Goal: Task Accomplishment & Management: Manage account settings

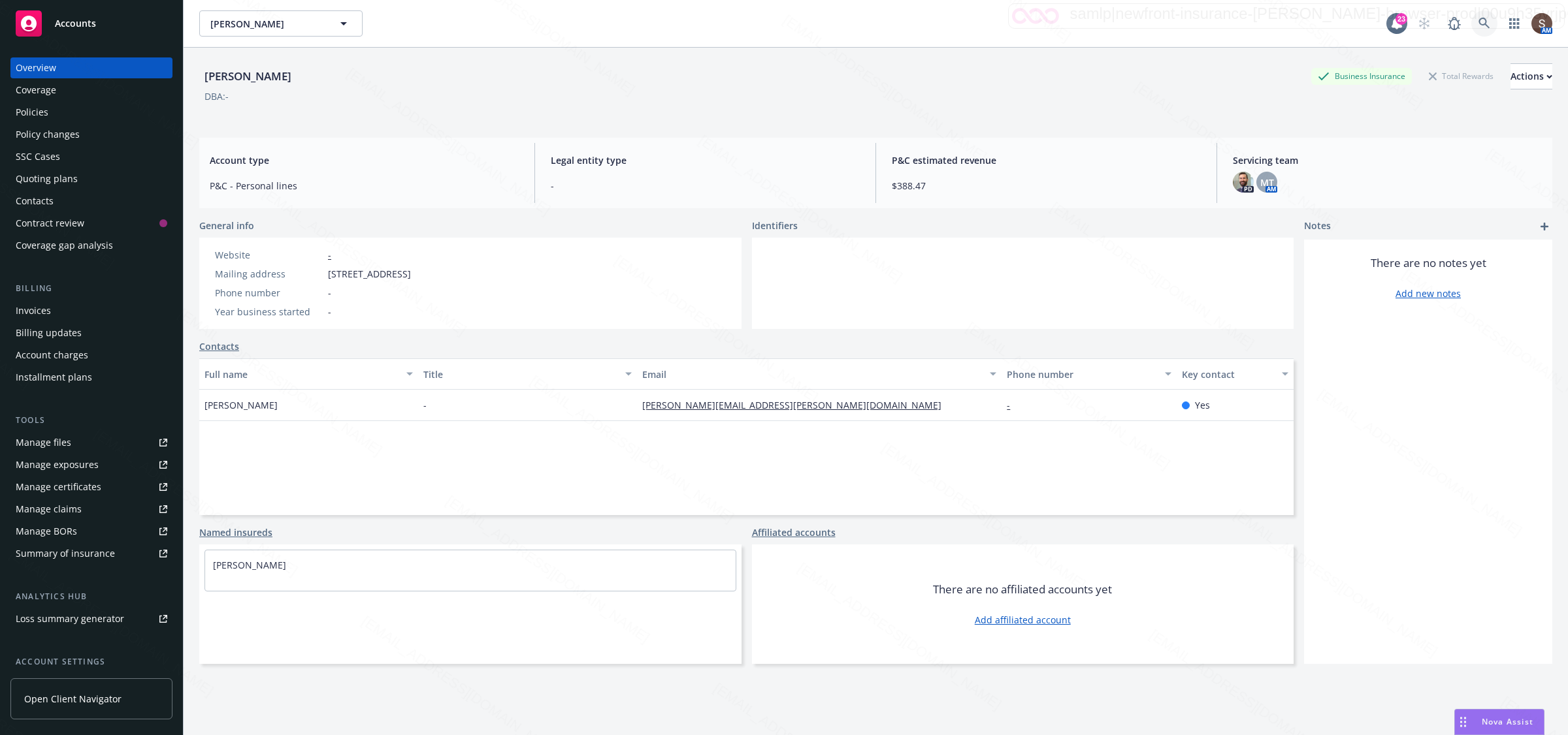
click at [795, 24] on icon at bounding box center [1484, 23] width 12 height 12
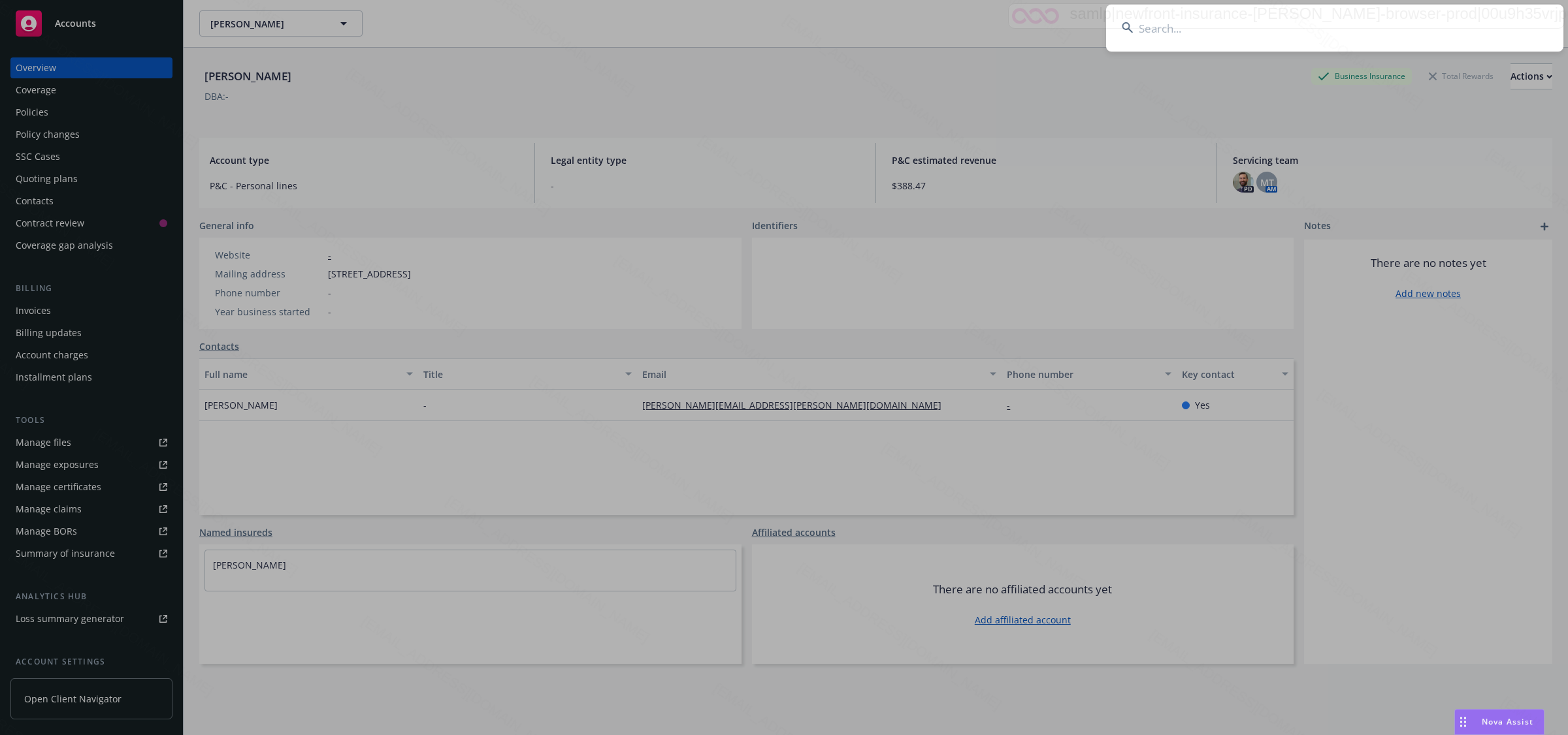
type input "[PERSON_NAME] & [PERSON_NAME]"
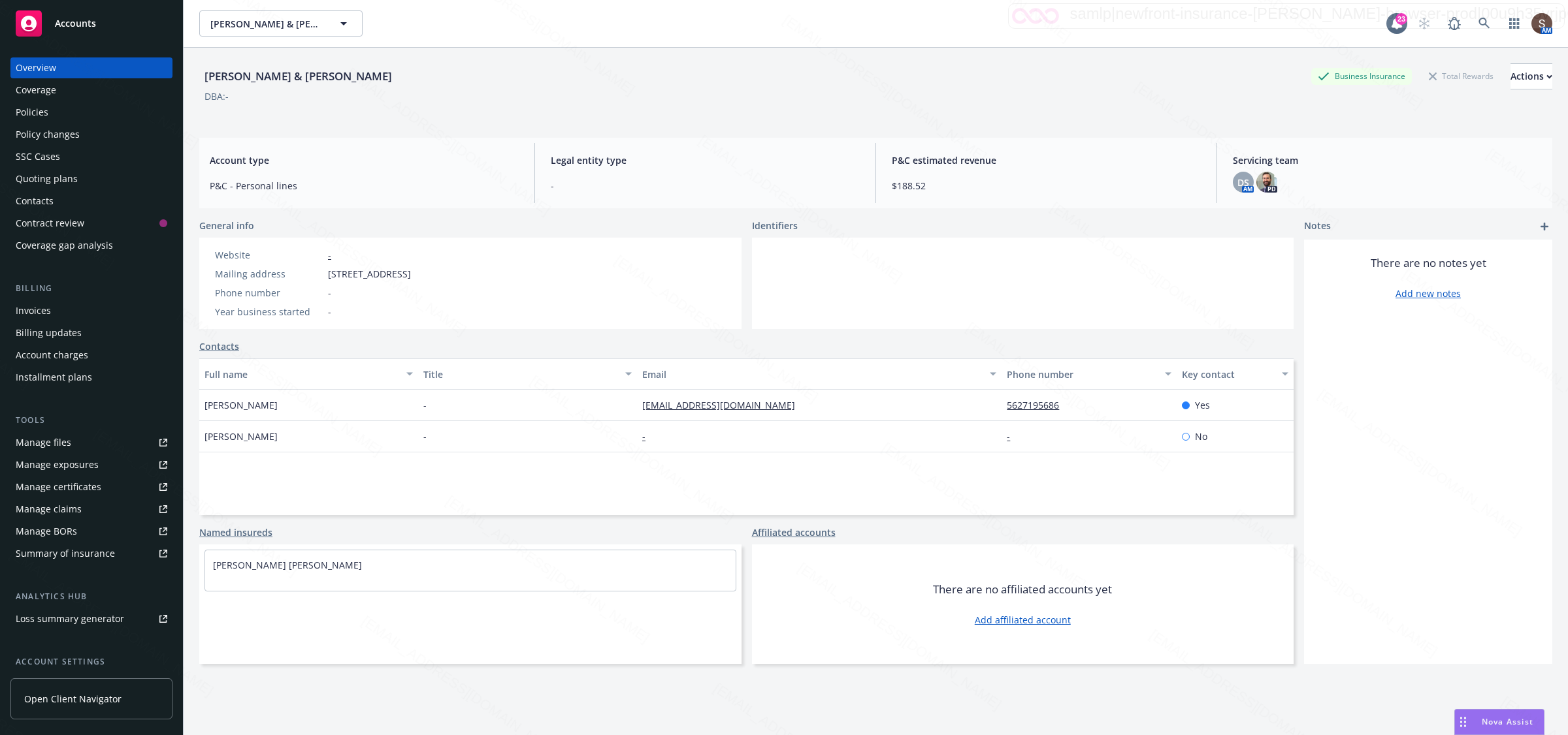
click at [54, 118] on div "Policies" at bounding box center [91, 111] width 152 height 21
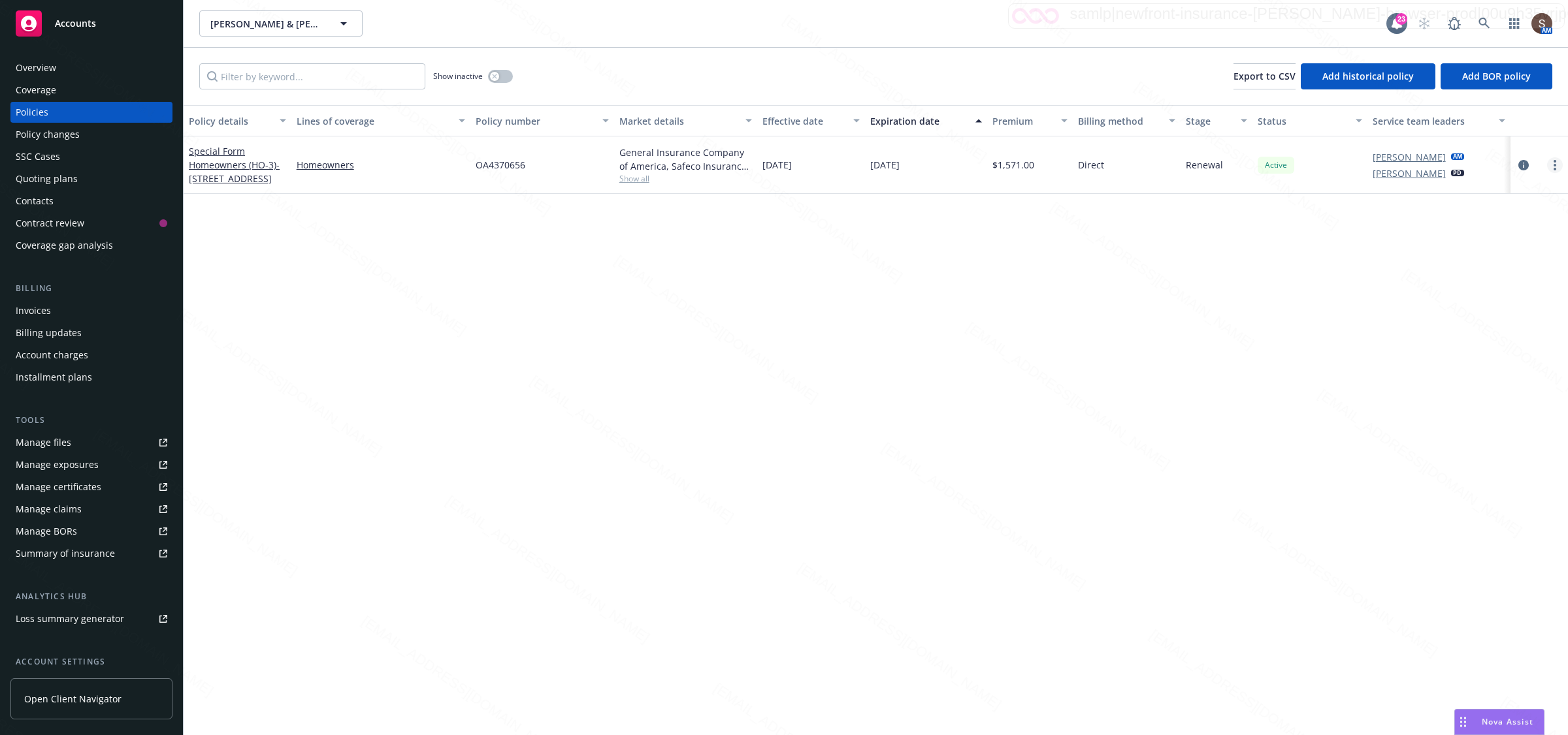
click at [795, 165] on link "more" at bounding box center [1555, 164] width 15 height 15
click at [795, 214] on link "Renew with incumbent" at bounding box center [1486, 217] width 154 height 26
select select "12"
select select "CA"
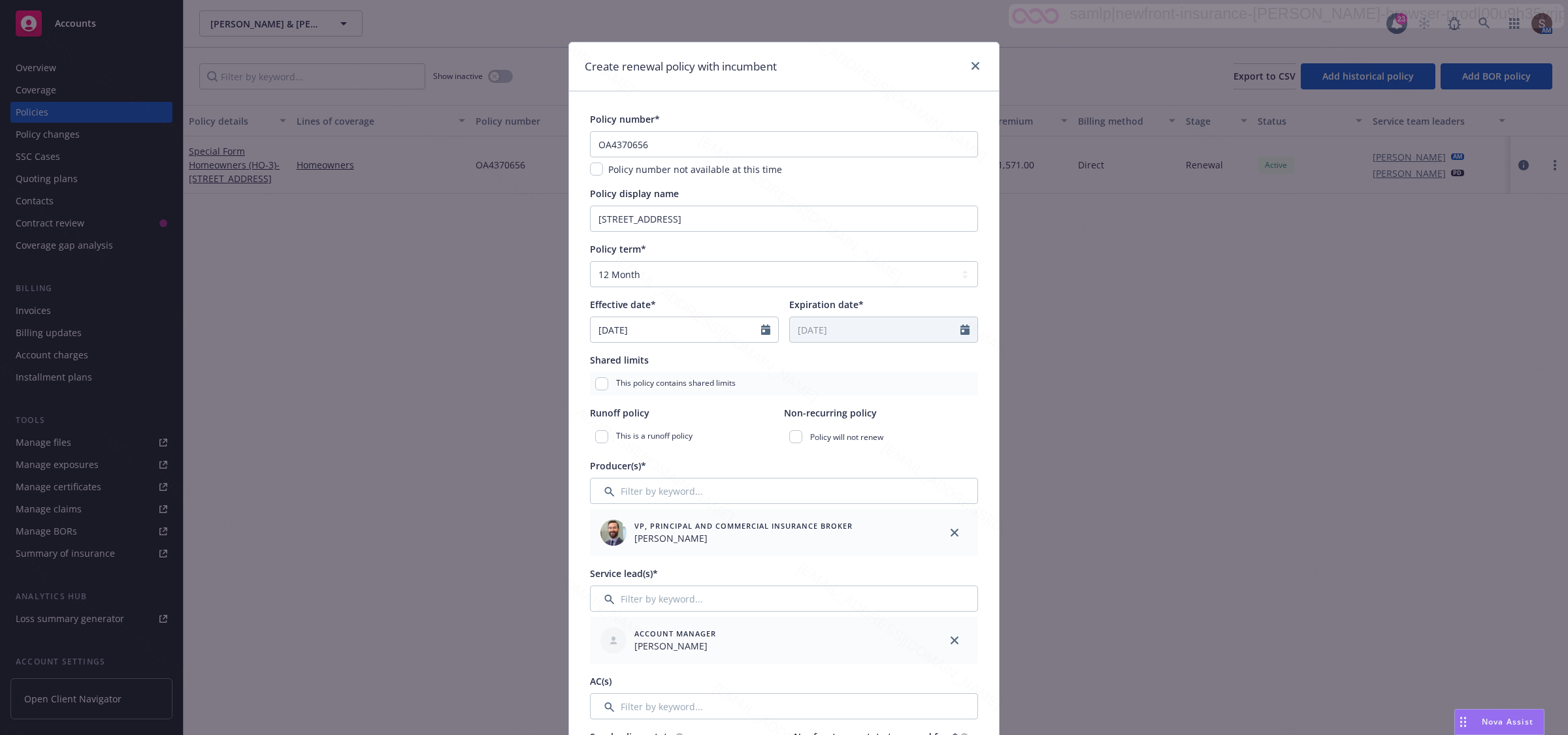
scroll to position [326, 0]
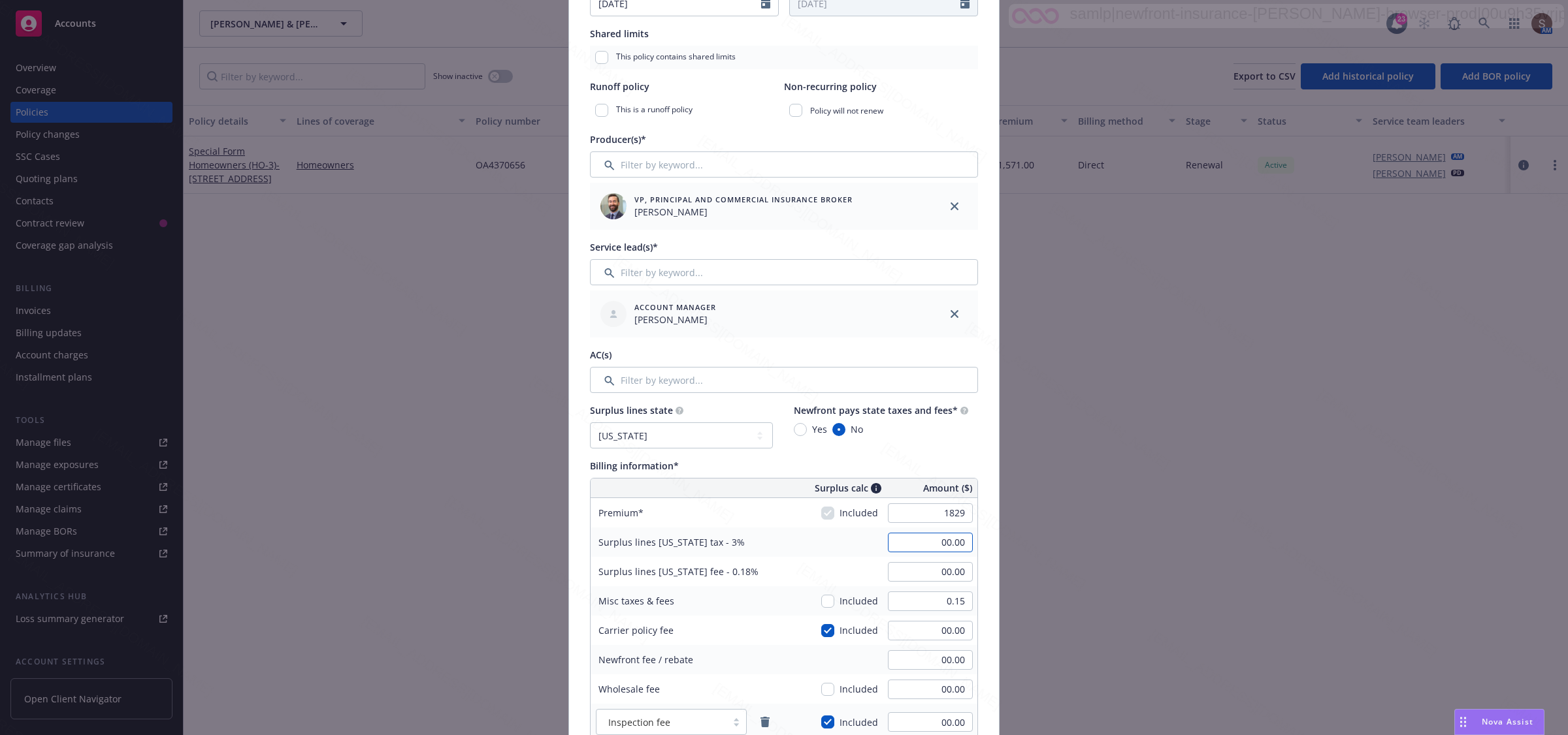
type input "1,829.00"
type input "54.87"
type input "3.29"
type input "219.48"
click at [795, 546] on input "54.87" at bounding box center [931, 543] width 85 height 20
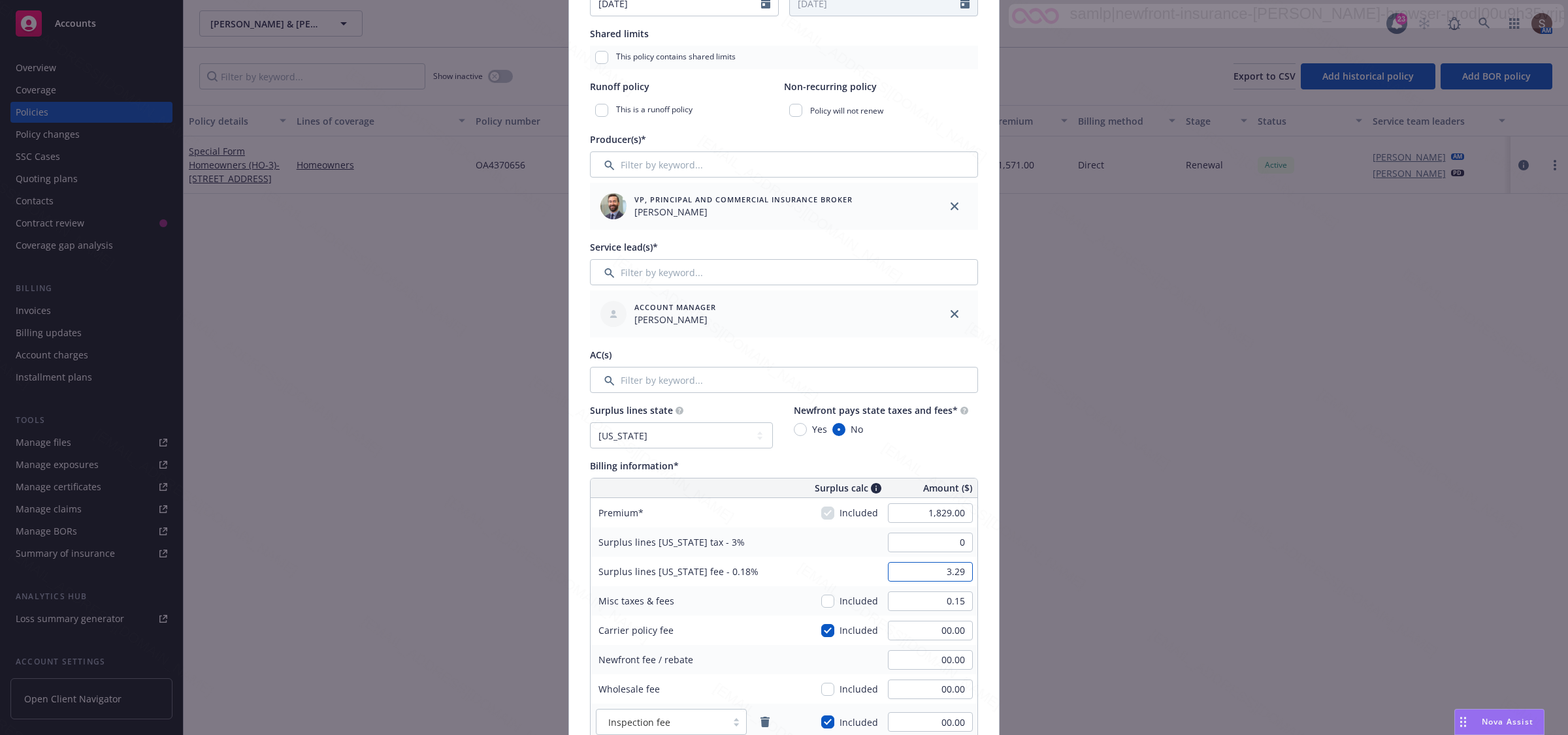
type input "00.00"
click at [795, 568] on input "3.29" at bounding box center [931, 572] width 85 height 20
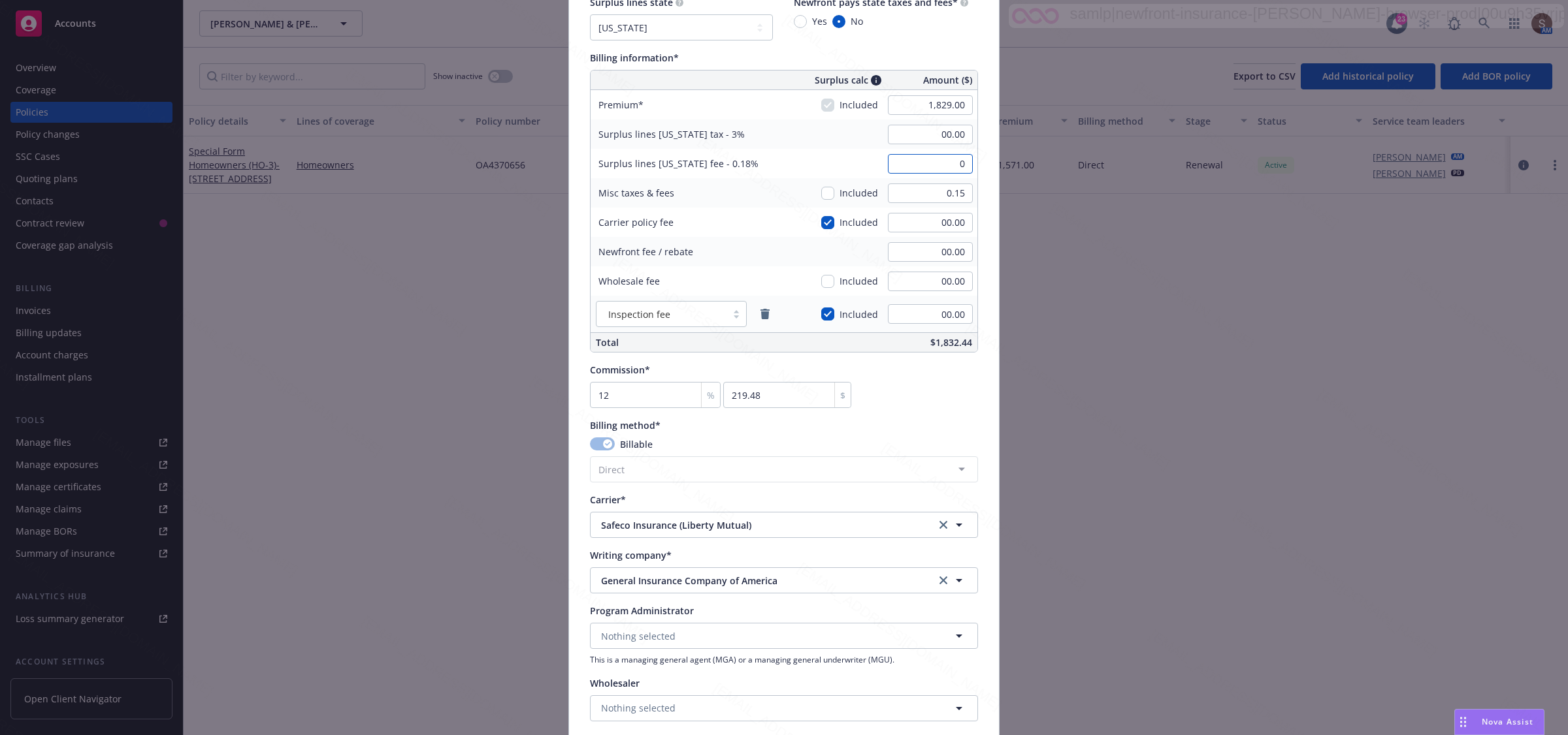
scroll to position [1061, 0]
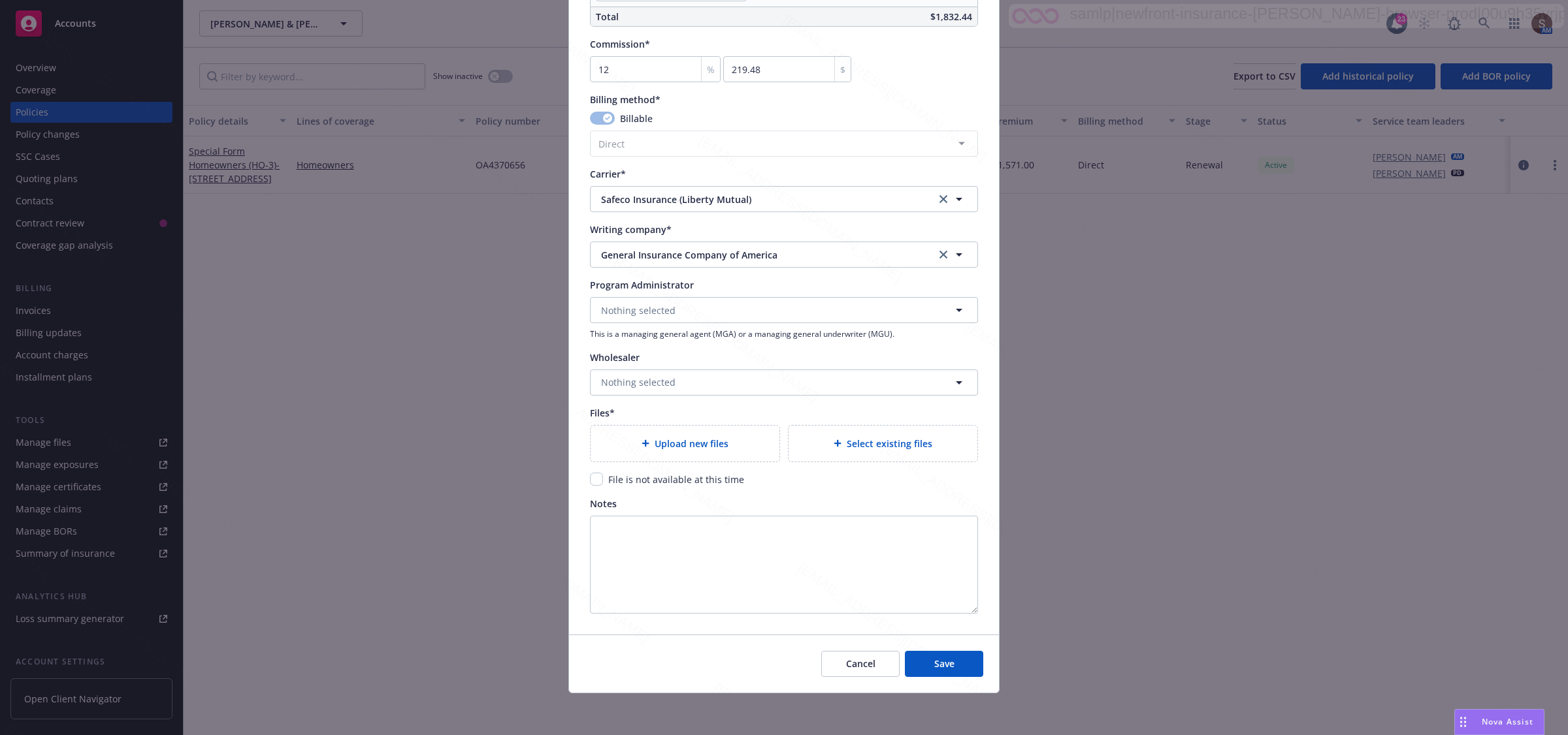
type input "00.00"
click at [664, 441] on span "Upload new files" at bounding box center [691, 443] width 74 height 13
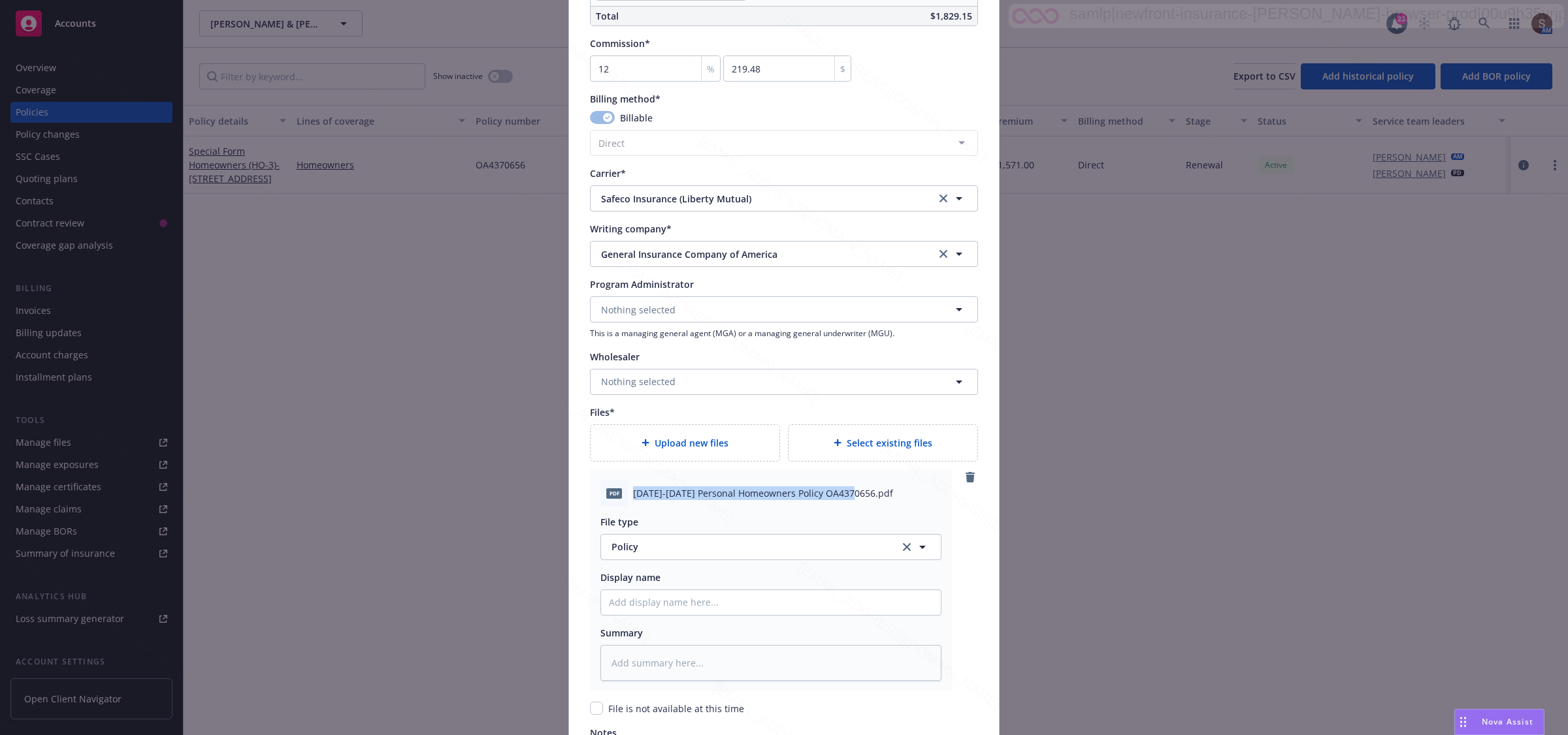
drag, startPoint x: 623, startPoint y: 500, endPoint x: 851, endPoint y: 494, distance: 228.1
click at [795, 494] on div "pdf 2025-2026 Personal Homeowners Policy OA4370656.pdf" at bounding box center [771, 493] width 341 height 28
copy div "2025-2026 Personal Homeowners Policy OA4370656"
click at [688, 607] on input "Policy display name" at bounding box center [771, 603] width 340 height 25
paste input "2025-2026 Personal Homeowners Policy OA4370656"
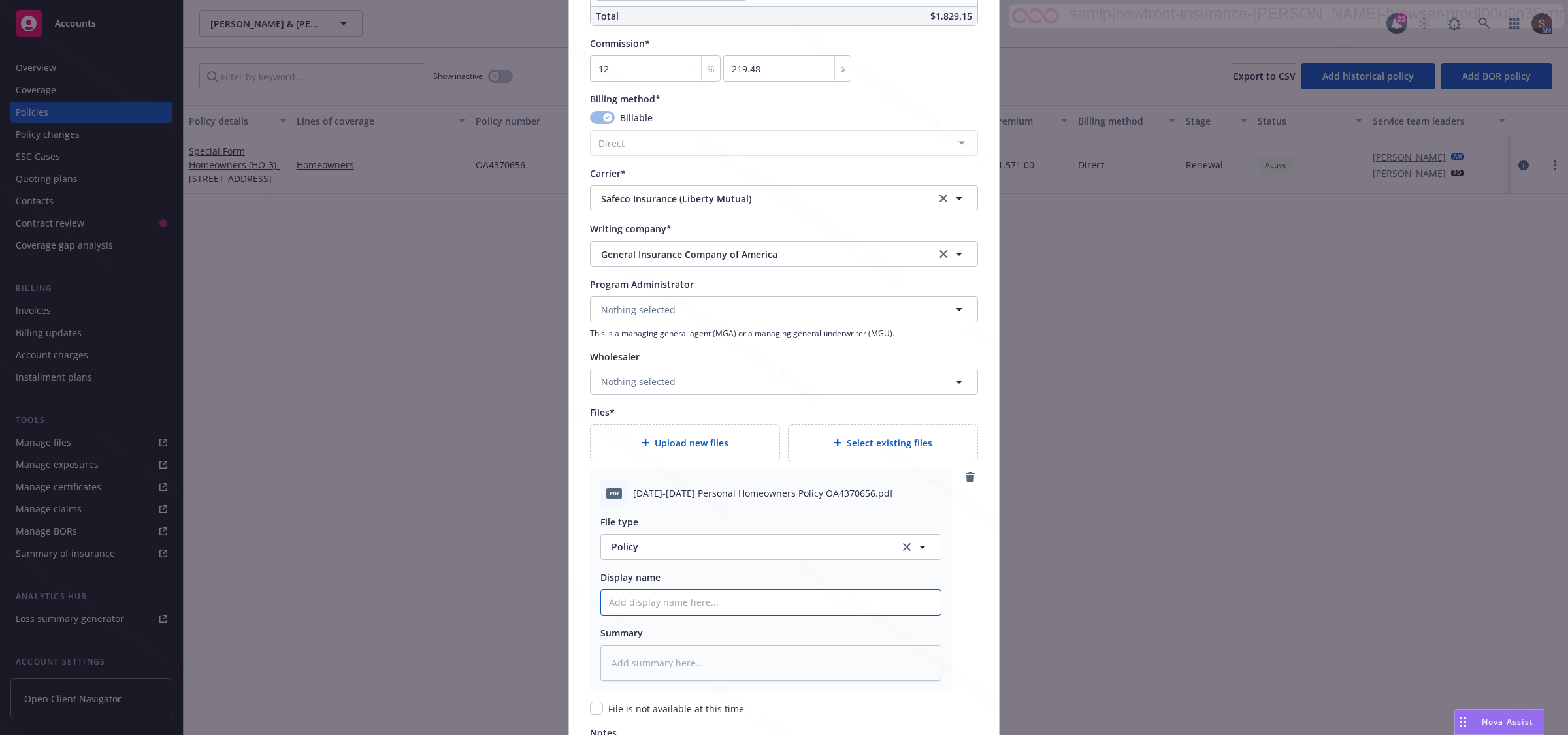
type input "2025-2026 Personal Homeowners Policy OA4370656"
type textarea "x"
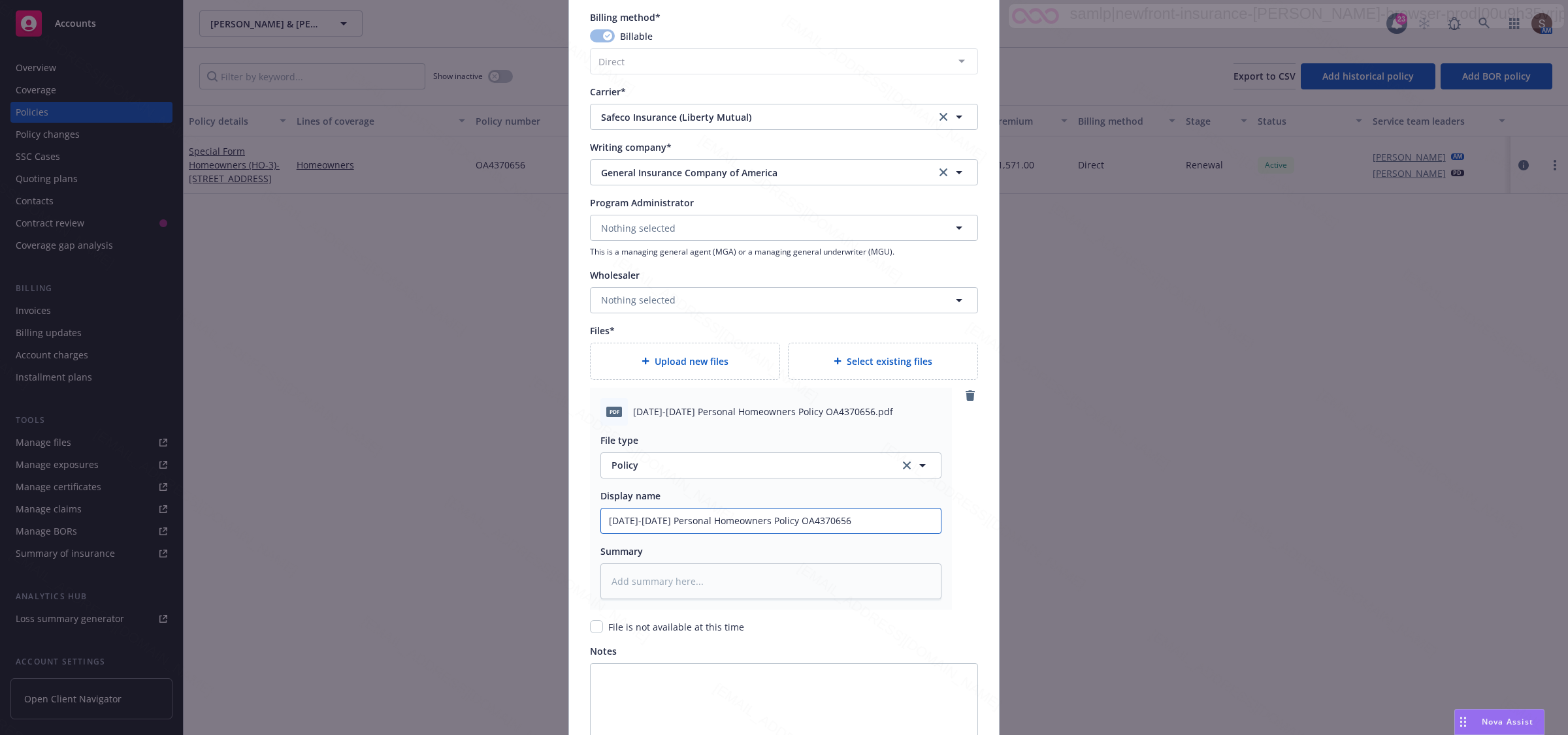
scroll to position [1291, 0]
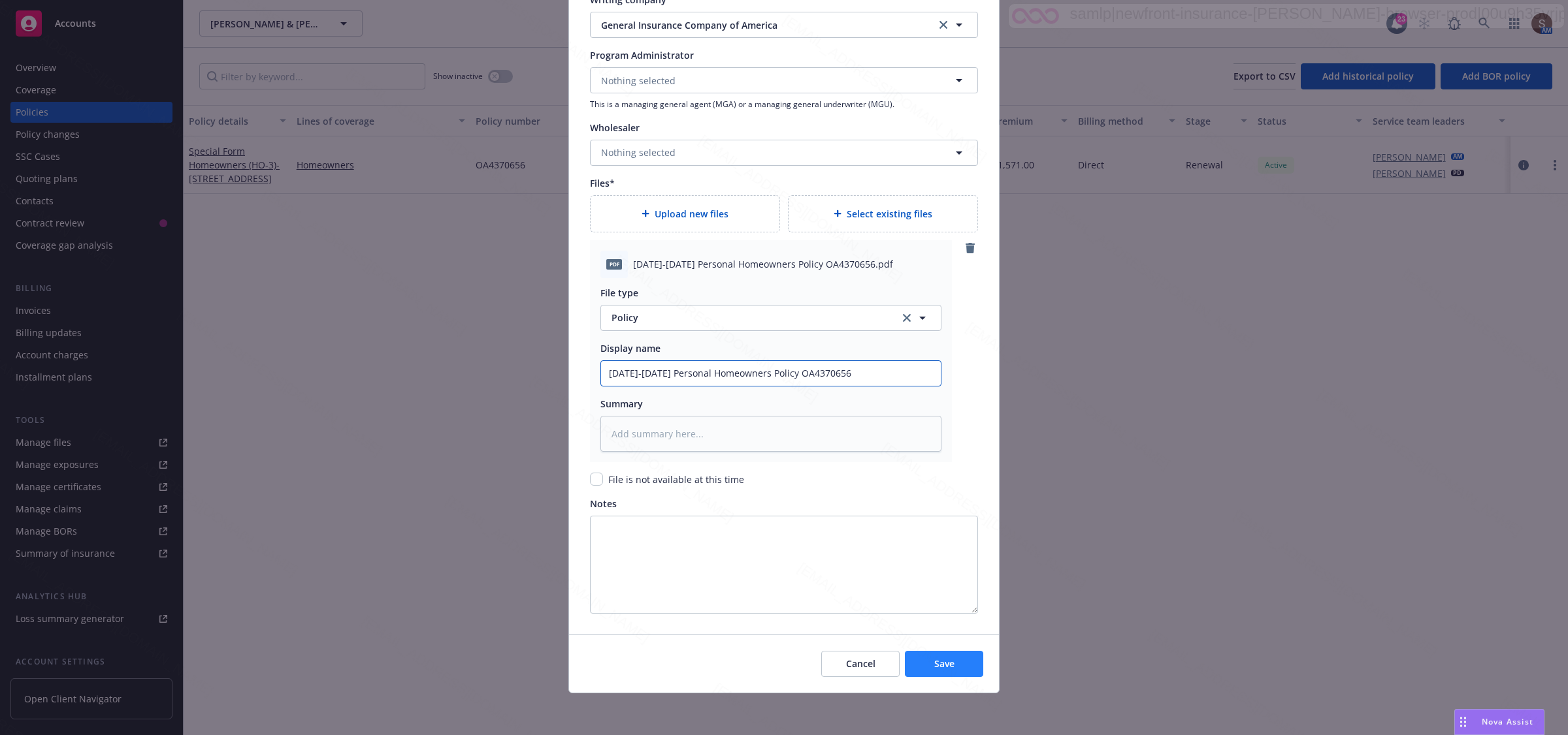
type input "2025-2026 Personal Homeowners Policy OA4370656"
click at [795, 669] on button "Save" at bounding box center [944, 664] width 78 height 26
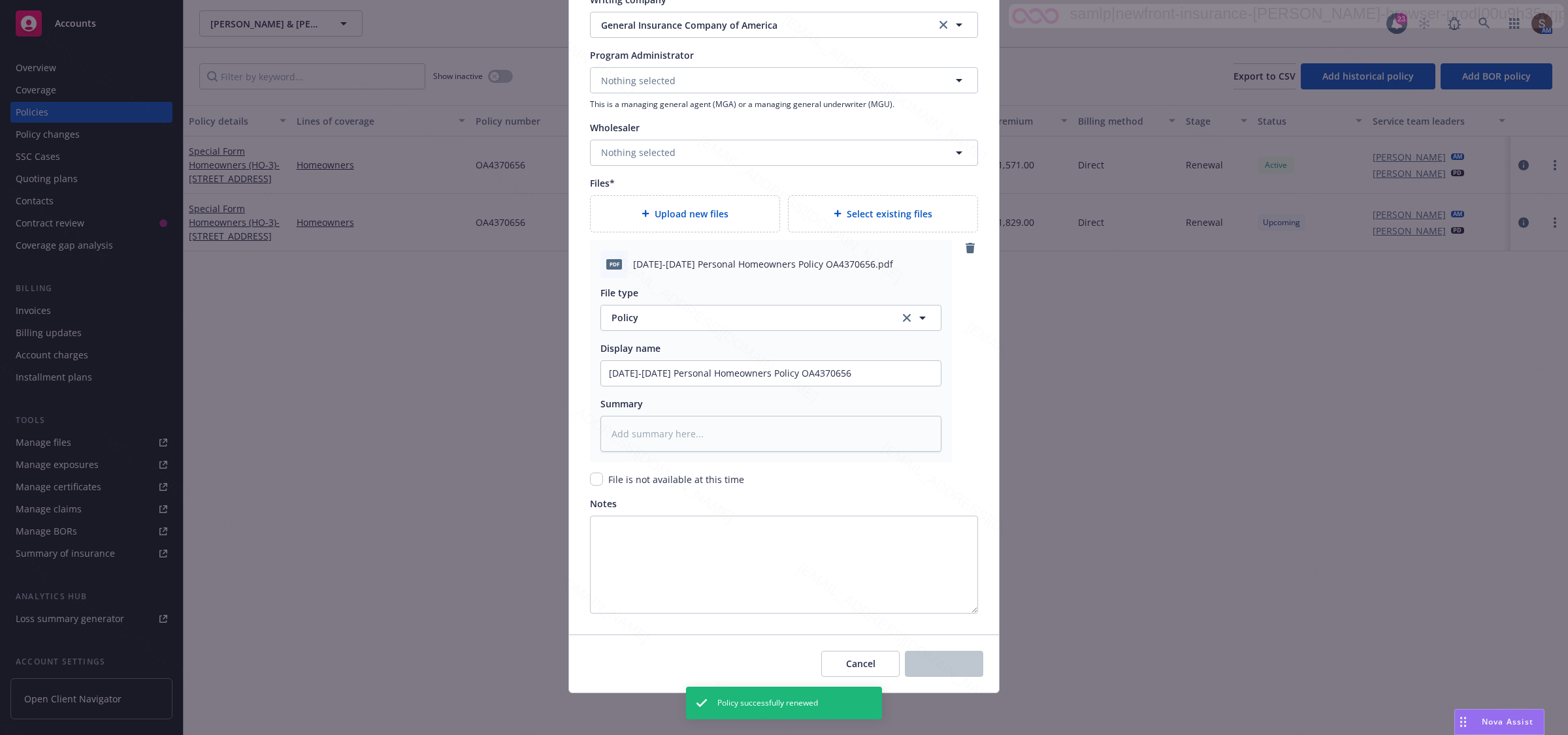
type textarea "x"
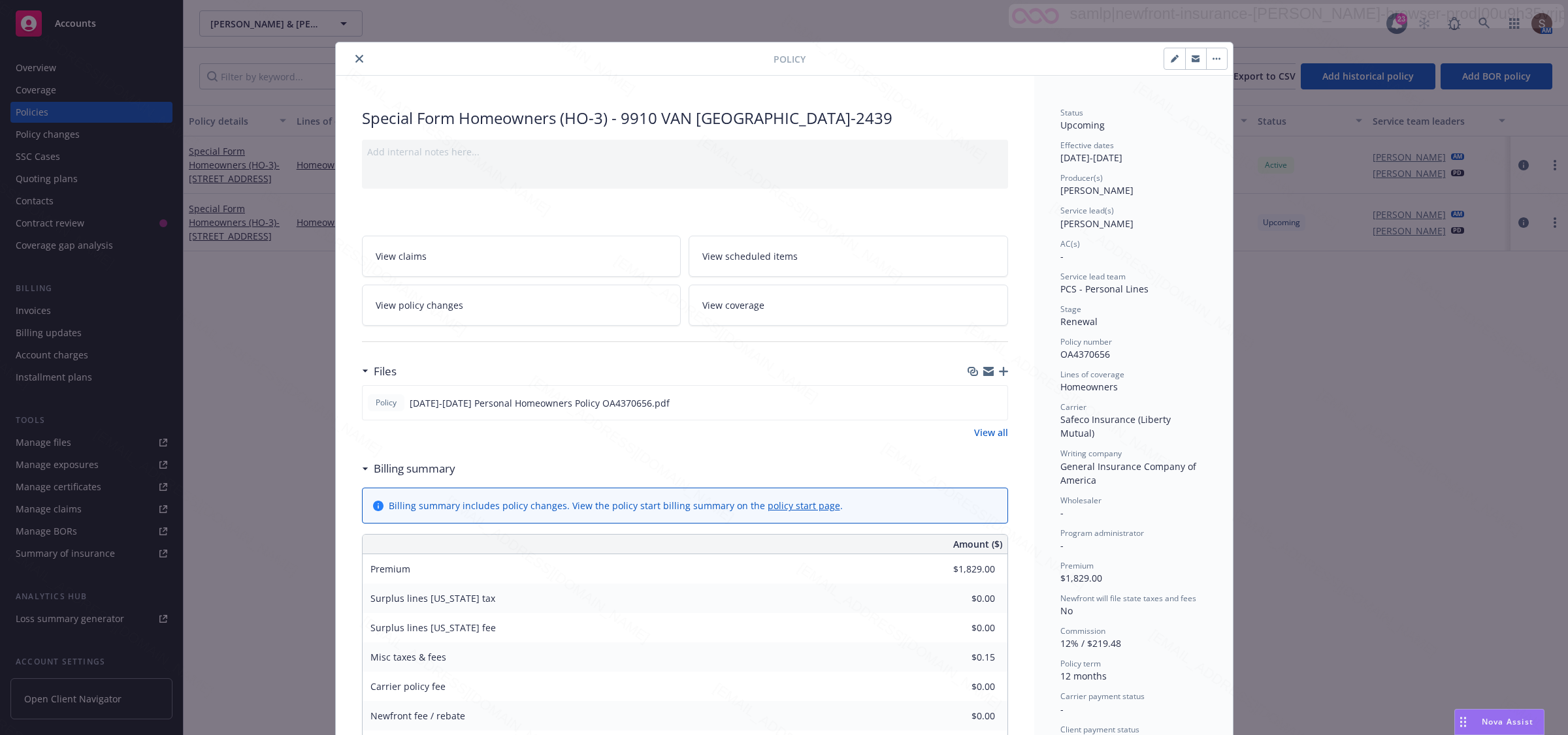
click at [355, 58] on icon "close" at bounding box center [359, 58] width 8 height 8
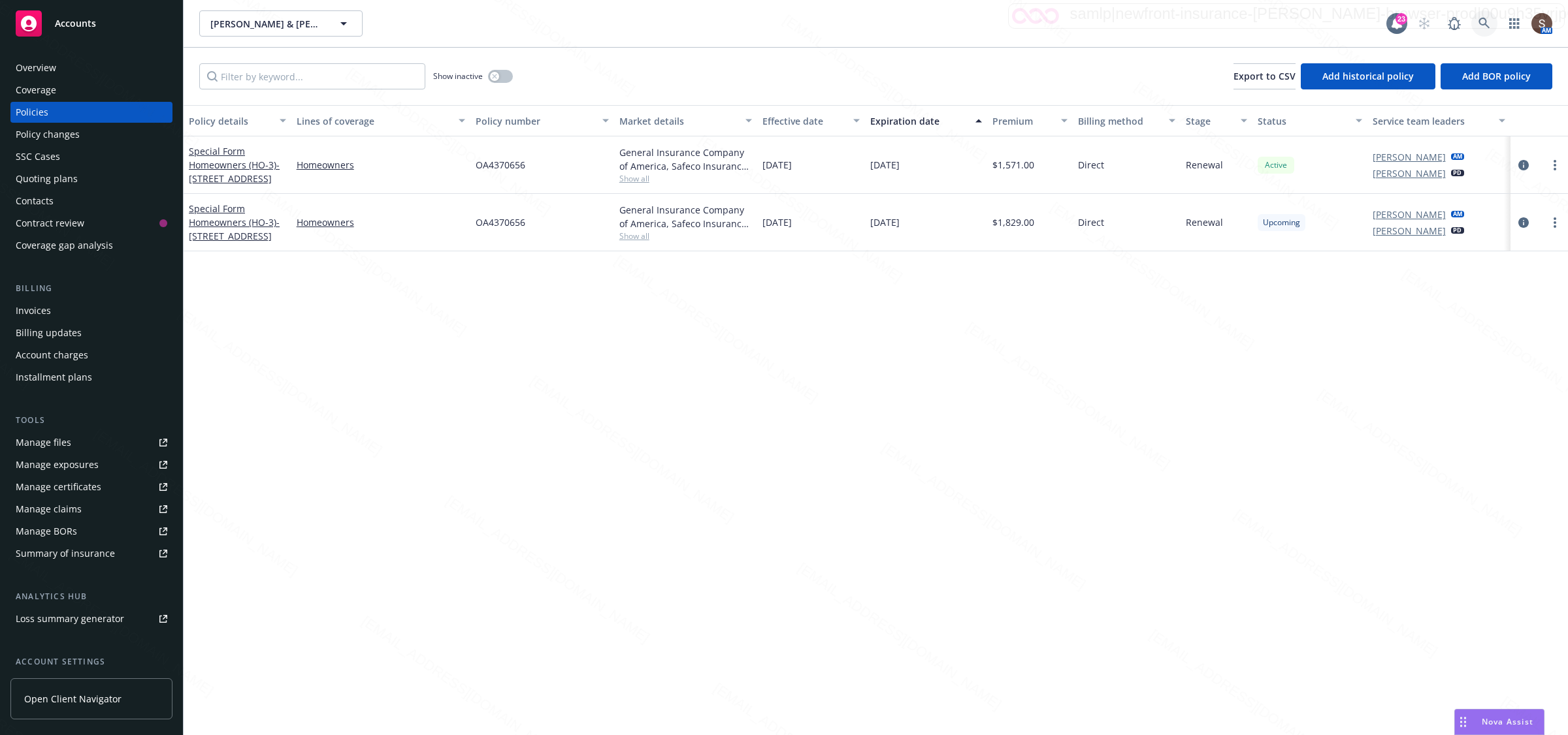
click at [795, 21] on icon at bounding box center [1484, 23] width 12 height 12
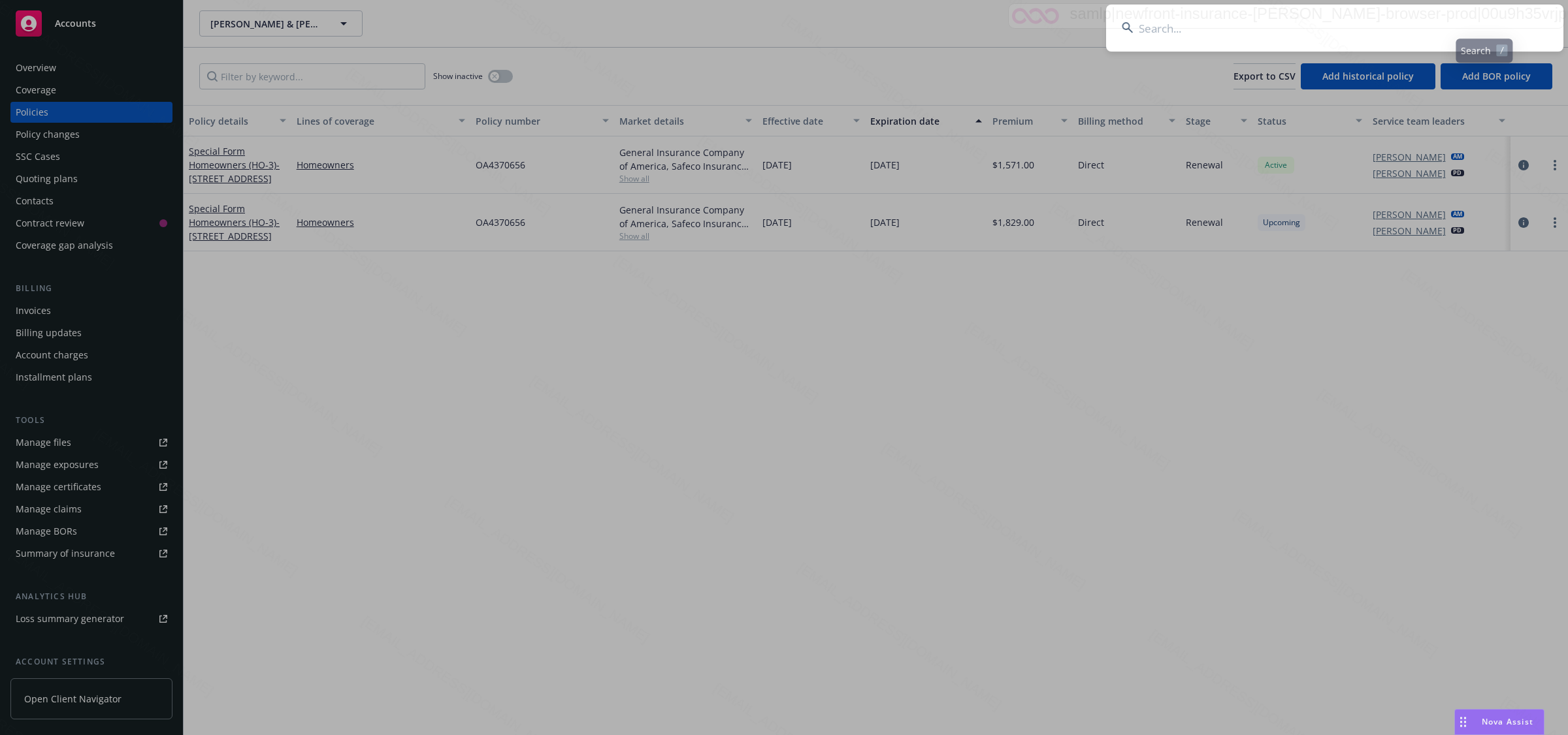
click at [795, 21] on input at bounding box center [1334, 28] width 458 height 47
type input "Rueweler, Jack R & Linda S"
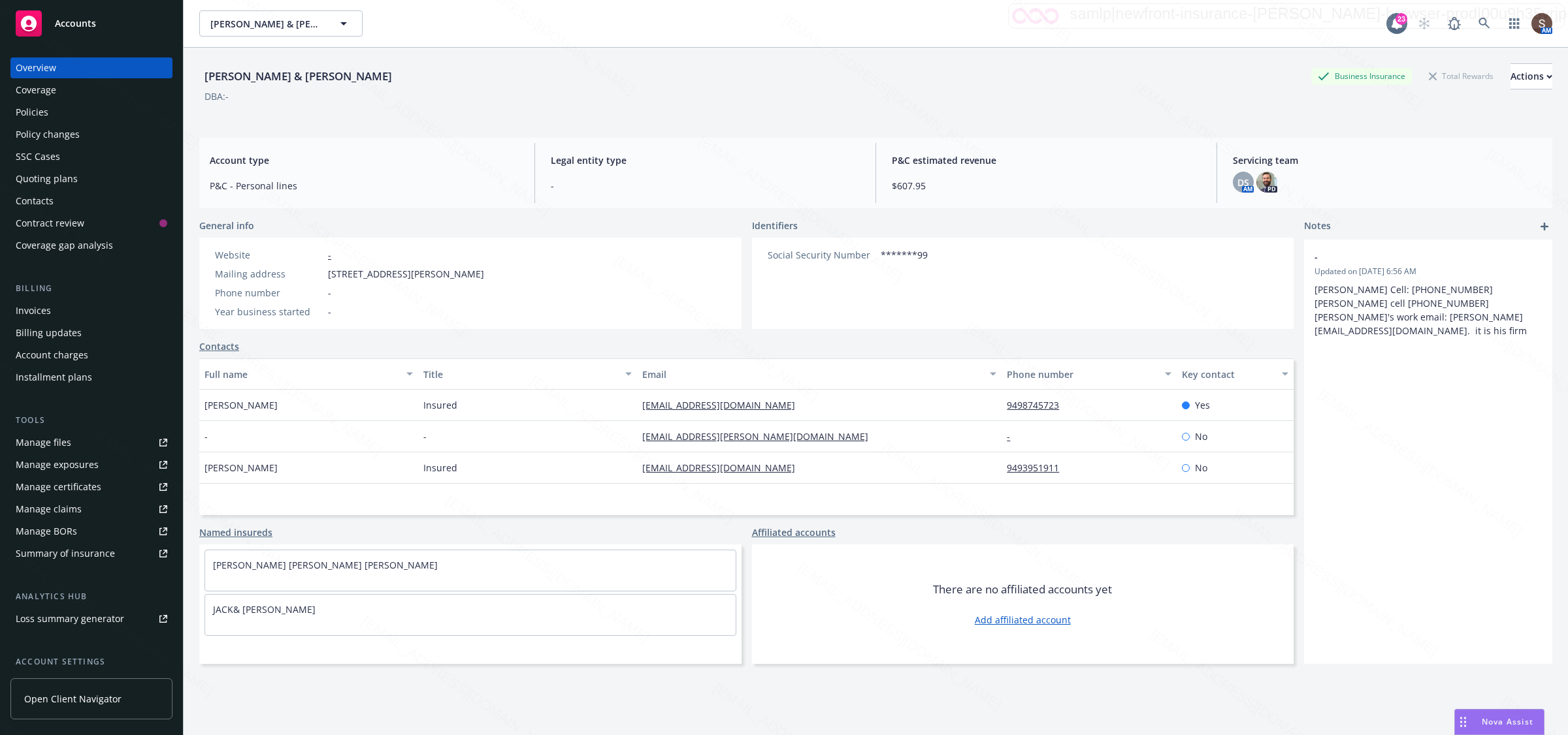
click at [54, 111] on div "Policies" at bounding box center [91, 111] width 152 height 21
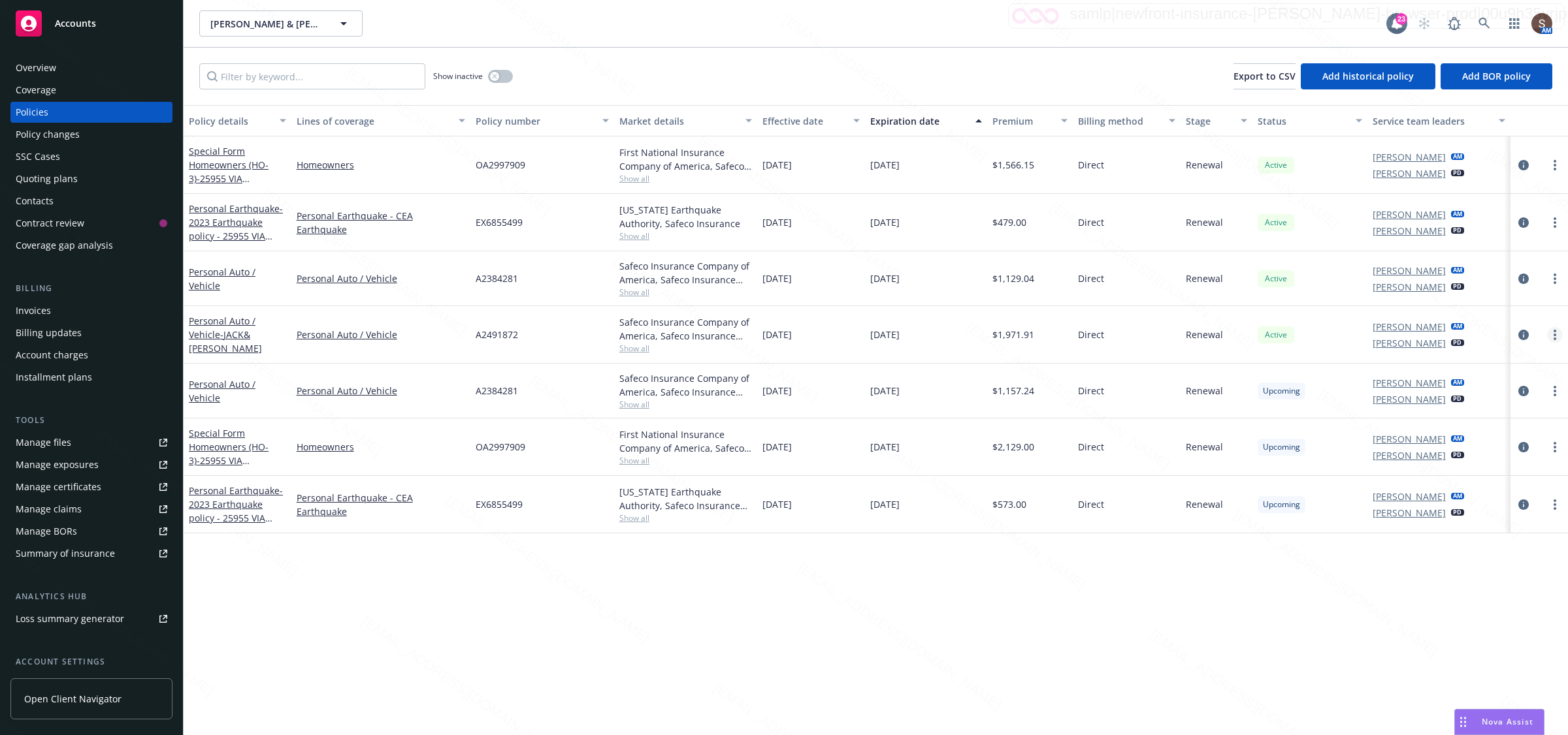
click at [795, 335] on icon "more" at bounding box center [1555, 335] width 3 height 11
click at [795, 389] on link "Renew with incumbent" at bounding box center [1486, 388] width 154 height 26
select select "6"
select select "CA"
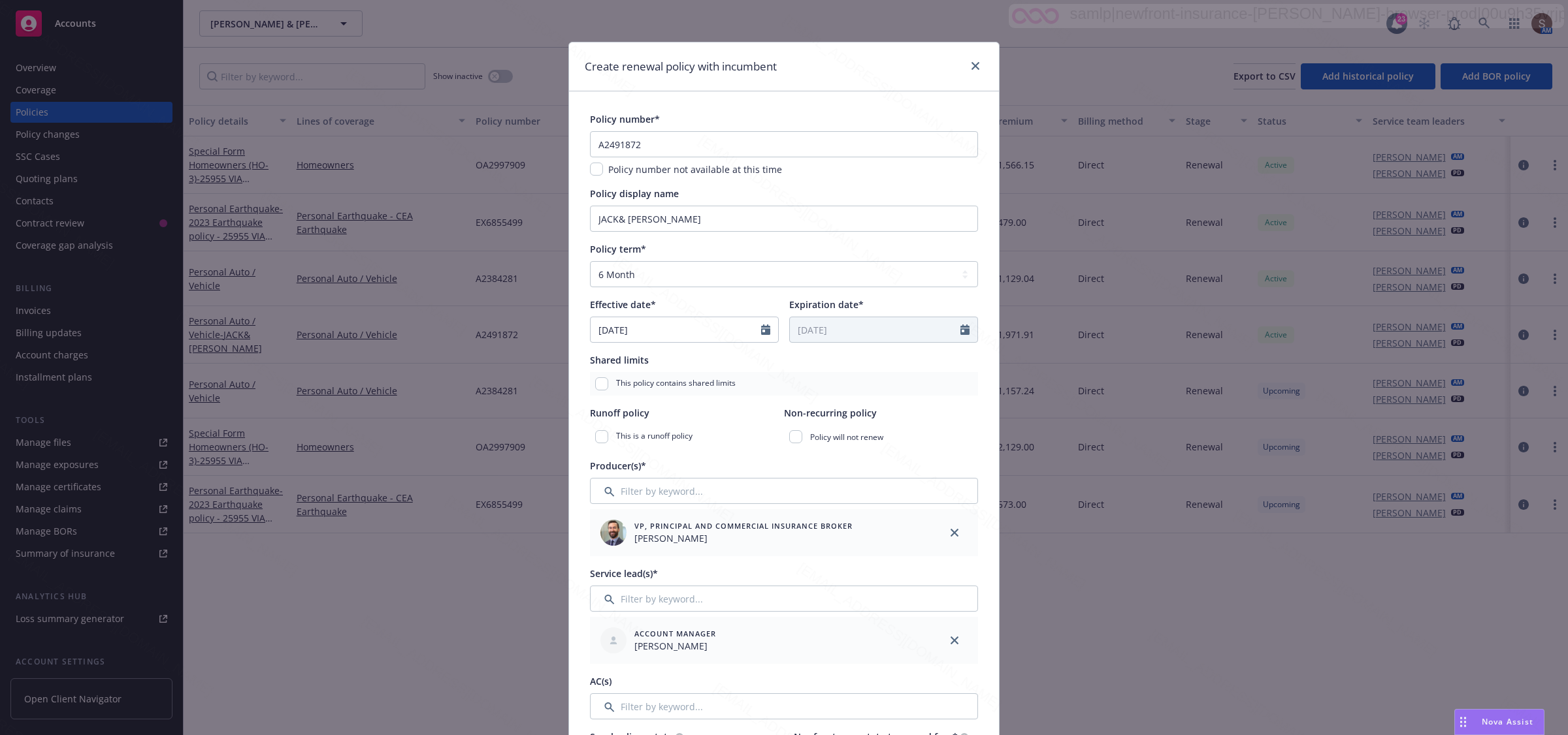
scroll to position [571, 0]
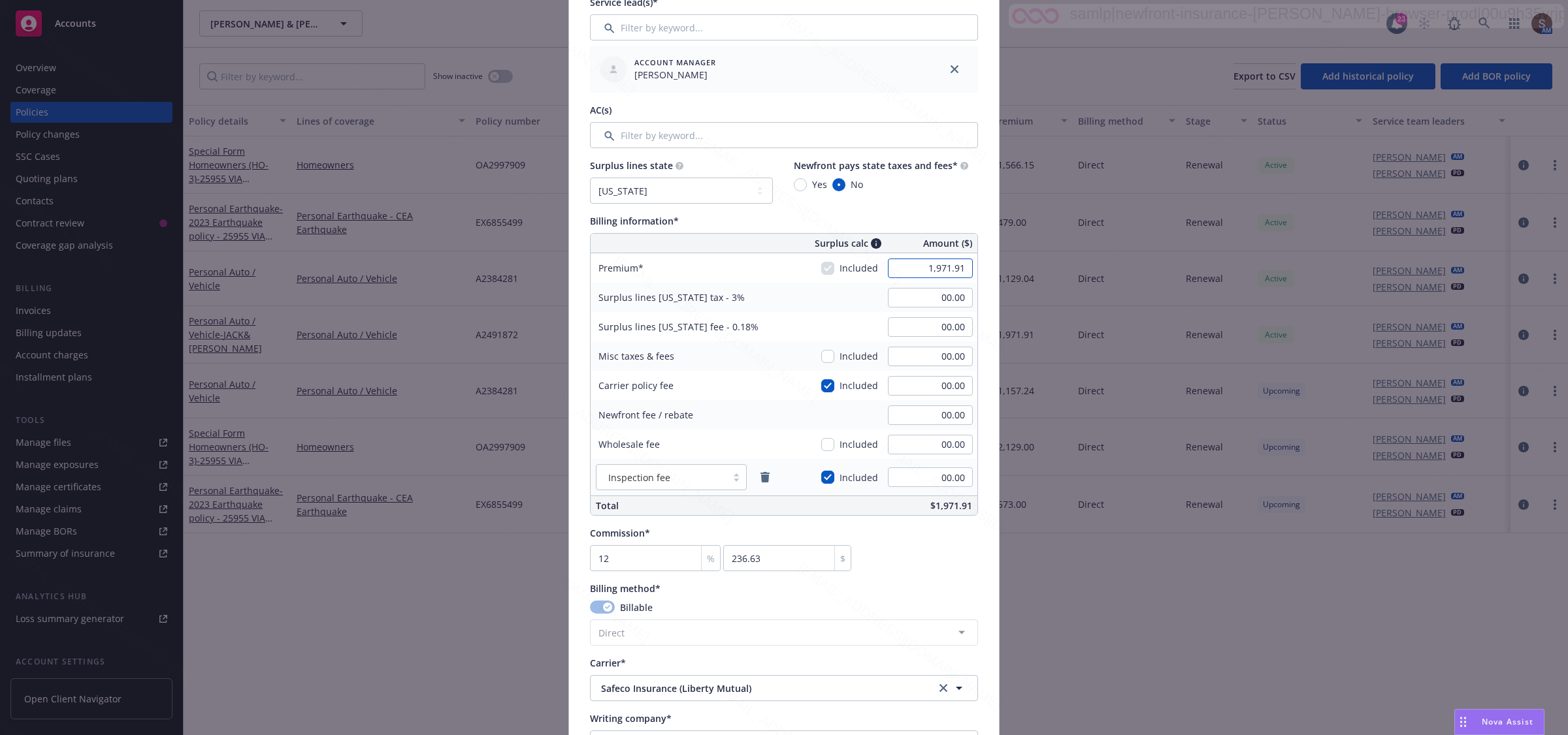
click at [795, 273] on input "1,971.91" at bounding box center [931, 269] width 85 height 20
type input "2,173.91"
type input "65.22"
type input "3.91"
type input "260.87"
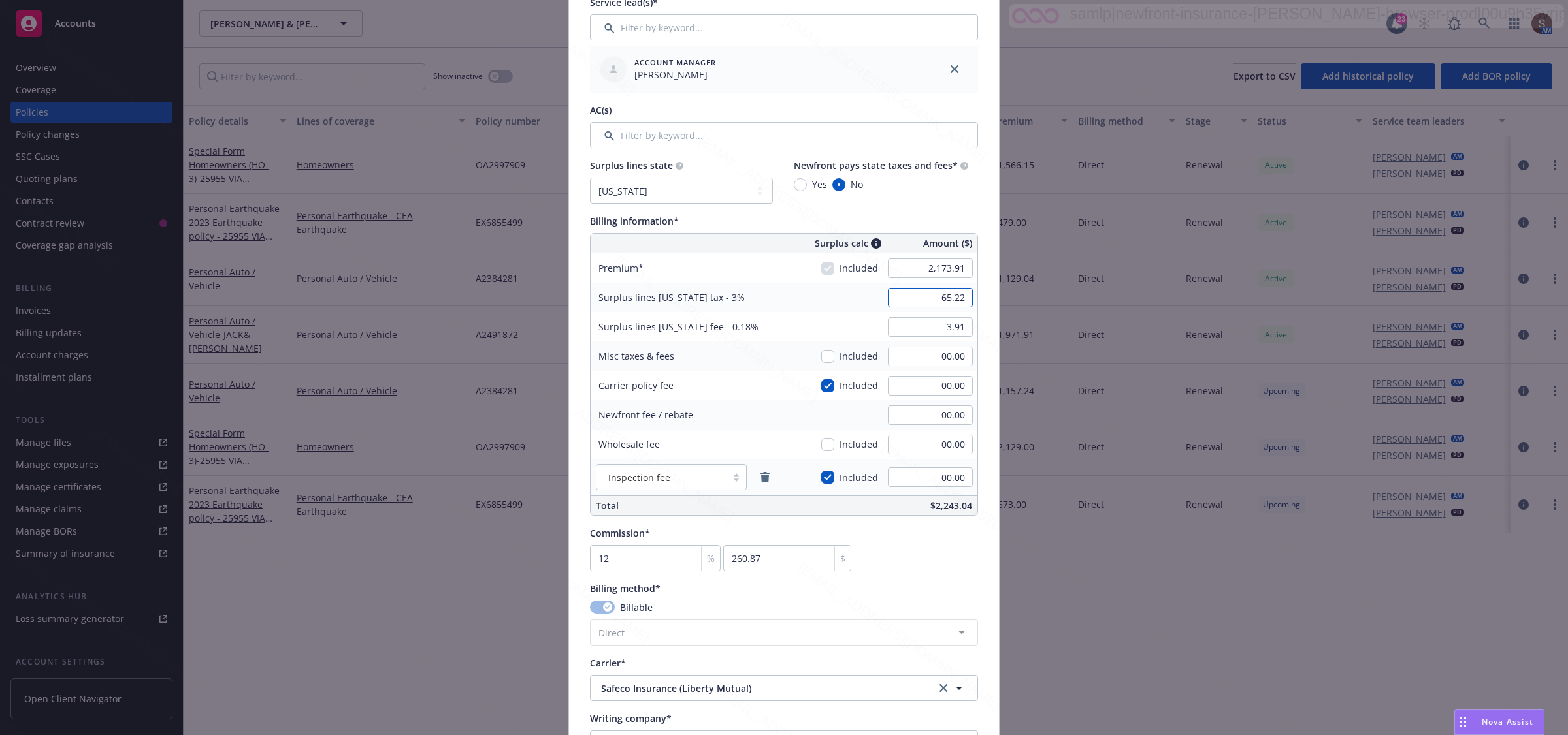
click at [795, 297] on input "65.22" at bounding box center [931, 298] width 85 height 20
type input "00.00"
click at [795, 326] on input "3.91" at bounding box center [931, 327] width 85 height 20
type input "00.00"
click at [795, 558] on div "Commission* 12 % 260.87 $" at bounding box center [784, 549] width 388 height 45
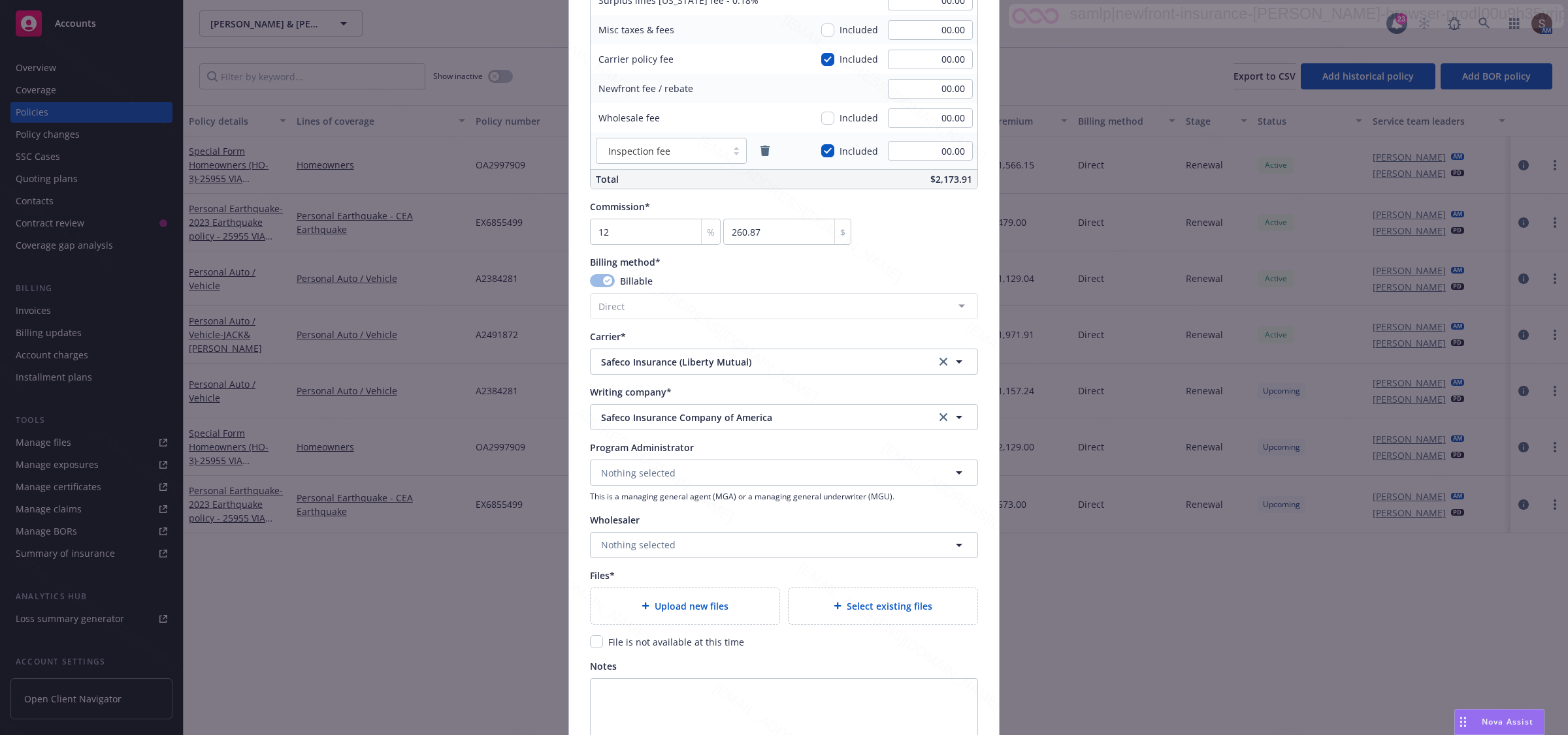
scroll to position [979, 0]
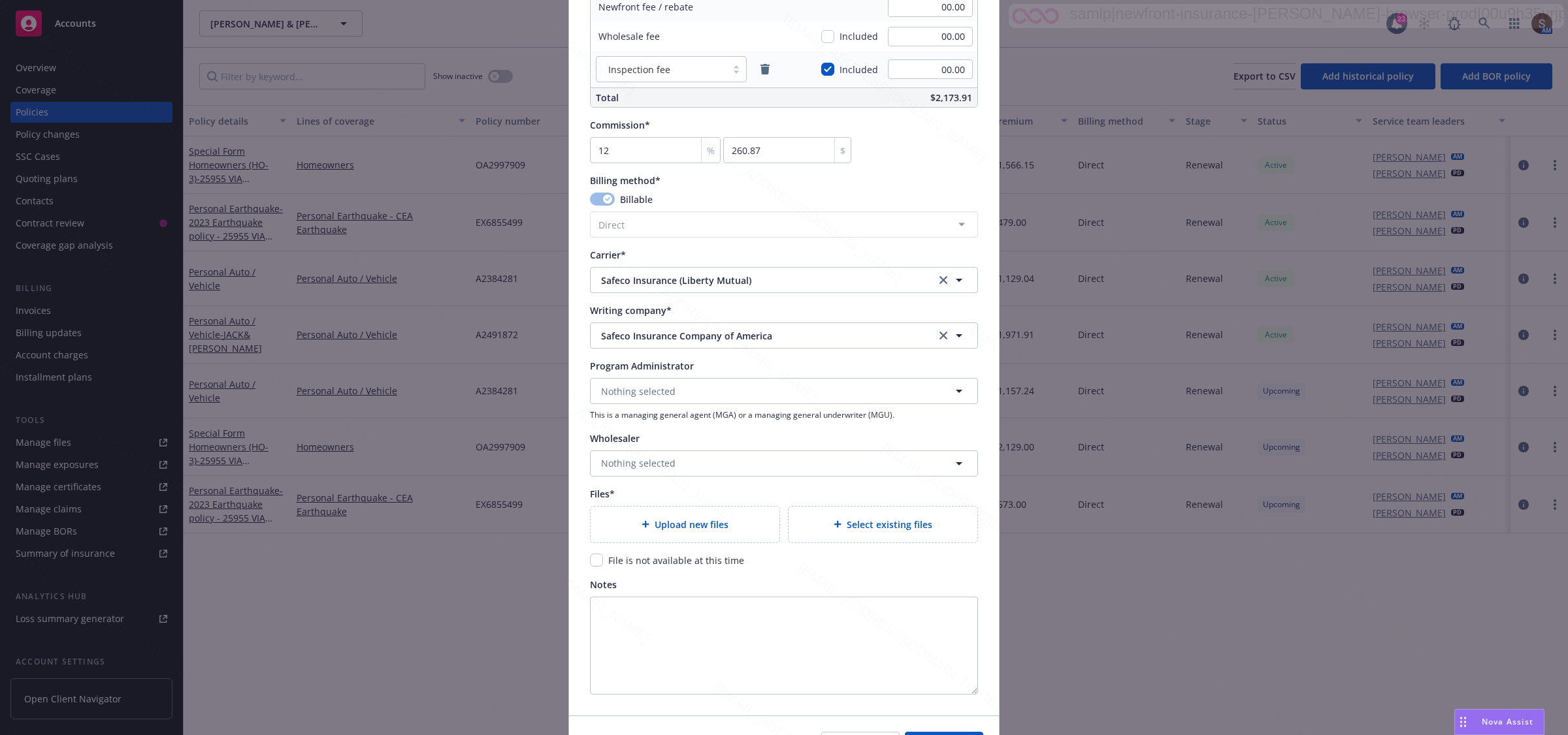
click at [666, 523] on span "Upload new files" at bounding box center [691, 524] width 74 height 13
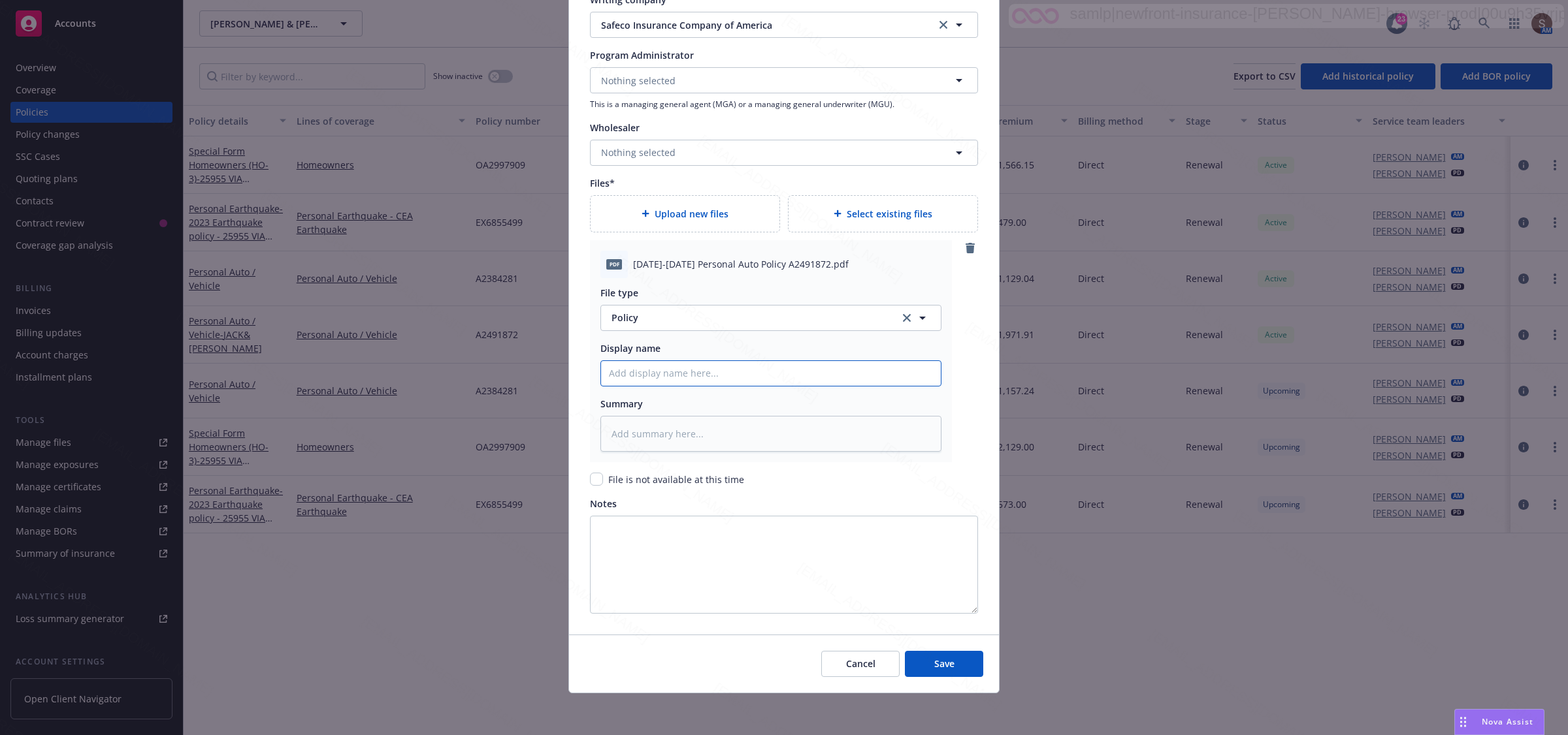
click at [647, 383] on input "Policy display name" at bounding box center [771, 374] width 340 height 25
paste input "2025-2026 Personal Auto Policy A2491872"
type textarea "x"
type input "2025-2026 Personal Auto Policy A2491872"
click at [795, 660] on span "Save" at bounding box center [944, 664] width 21 height 13
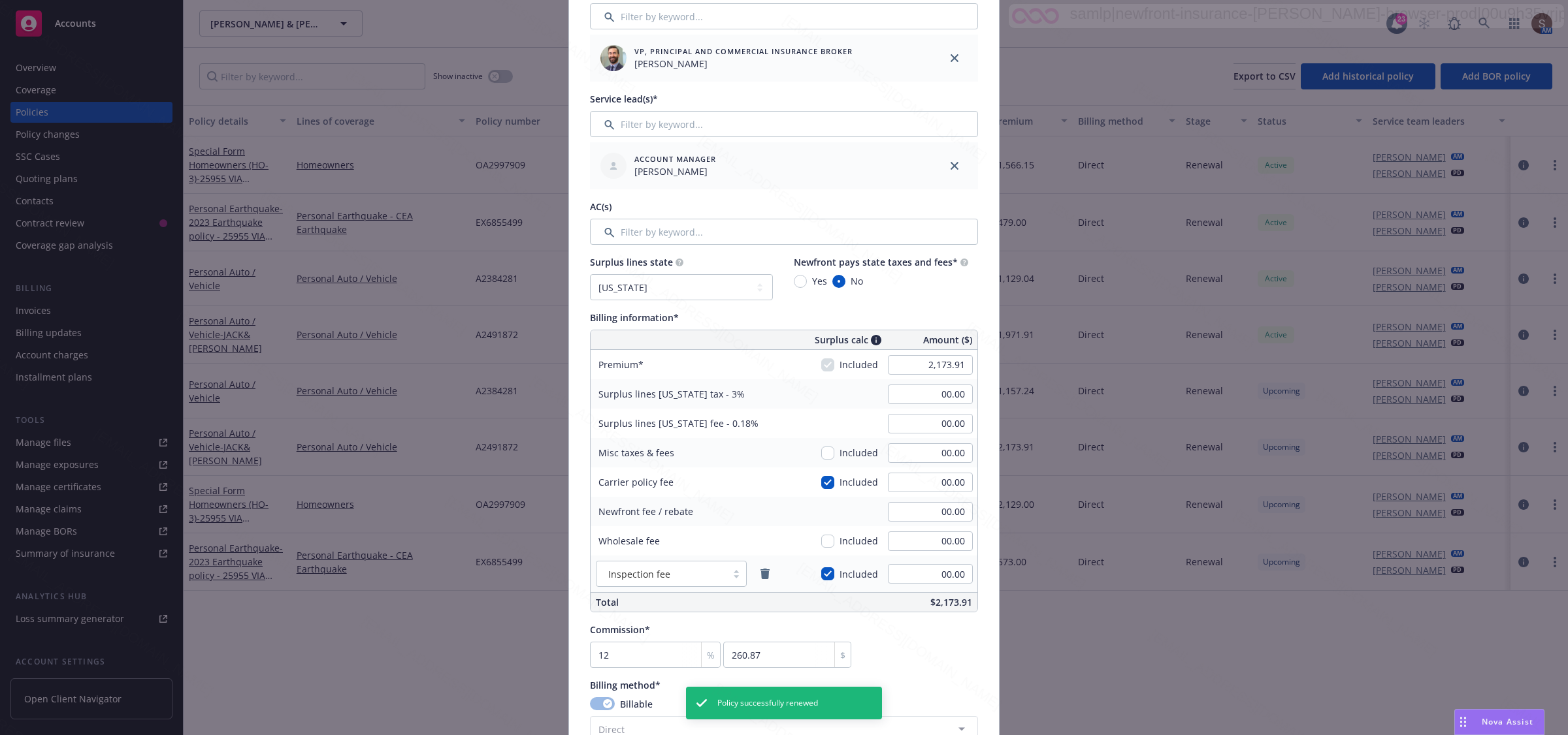
scroll to position [230, 0]
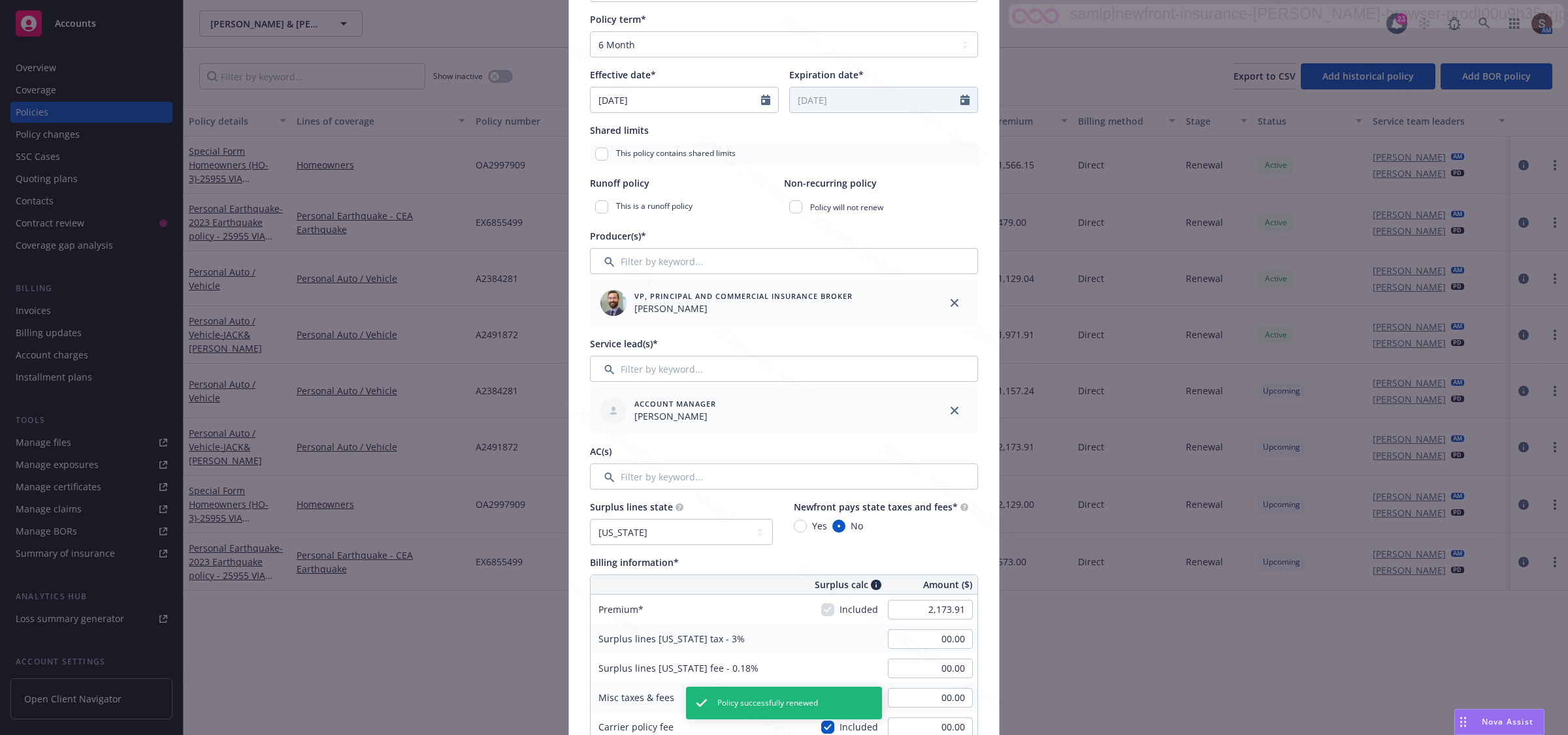
type textarea "x"
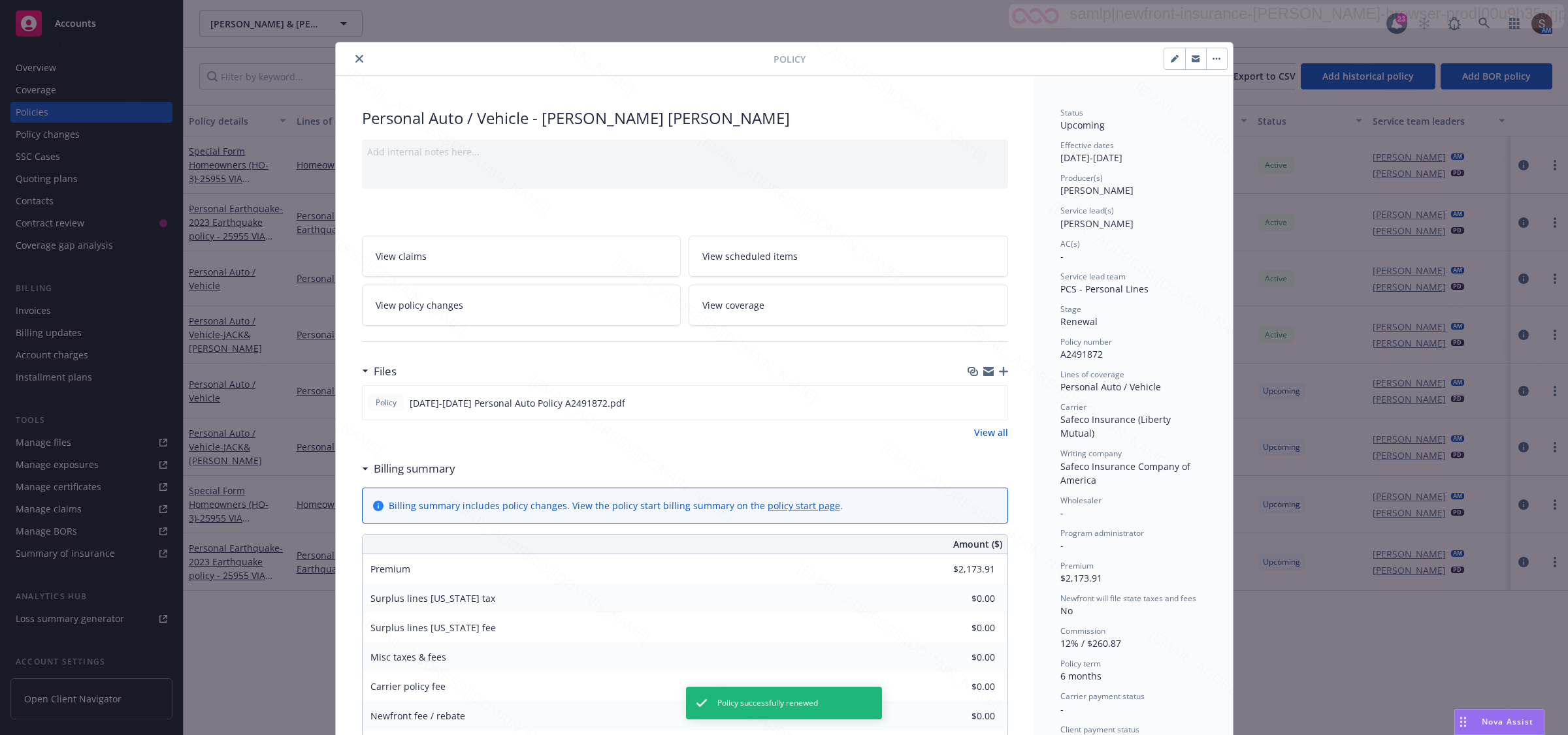
click at [355, 58] on icon "close" at bounding box center [359, 58] width 8 height 8
